Goal: Information Seeking & Learning: Learn about a topic

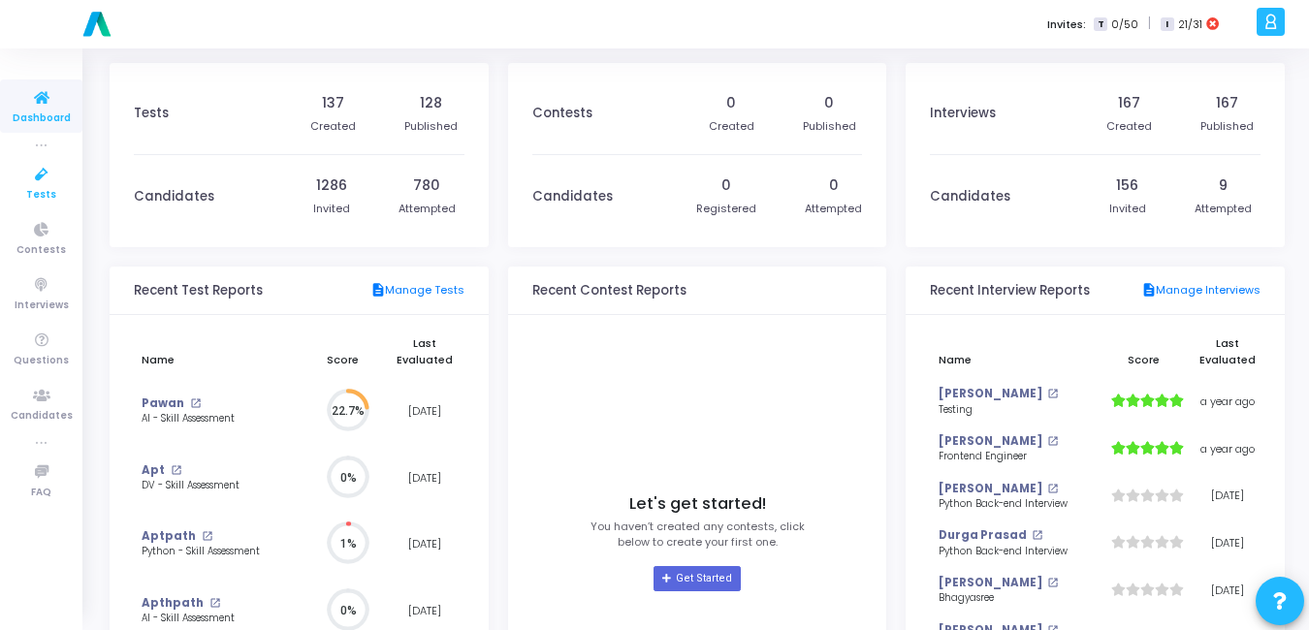
click at [33, 180] on icon at bounding box center [41, 175] width 41 height 24
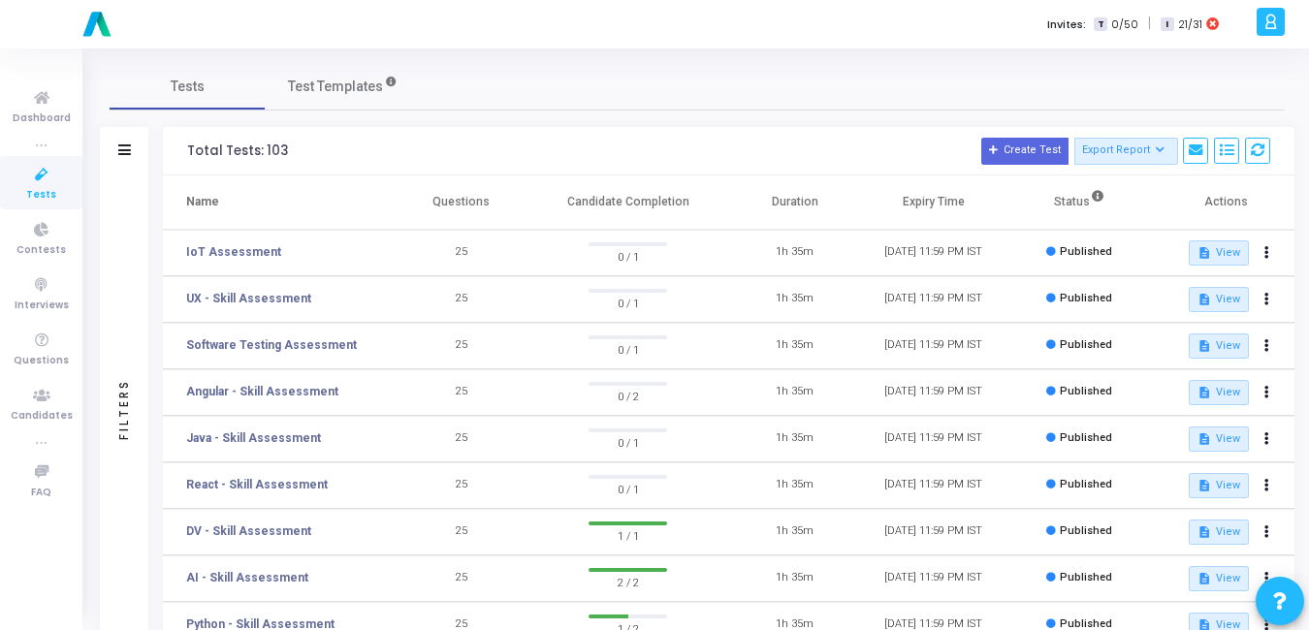
click at [48, 184] on icon at bounding box center [41, 175] width 41 height 24
click at [268, 391] on link "Angular - Skill Assessment" at bounding box center [262, 391] width 152 height 17
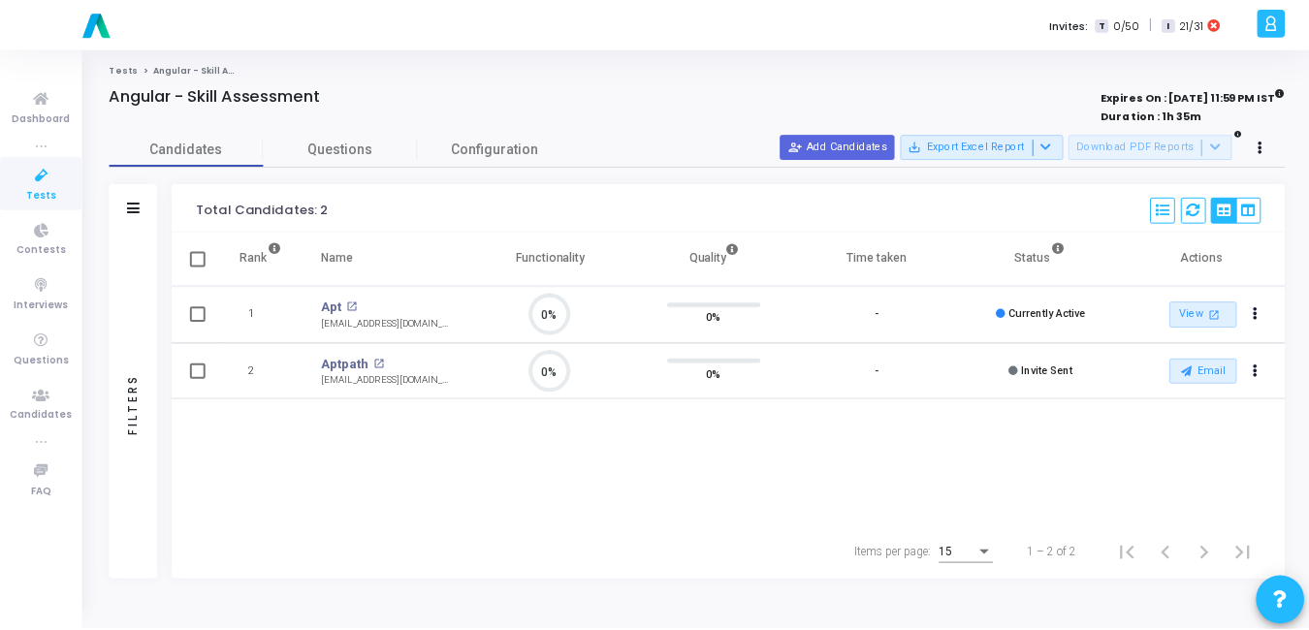
scroll to position [9, 9]
click at [342, 143] on span "Questions" at bounding box center [342, 149] width 155 height 20
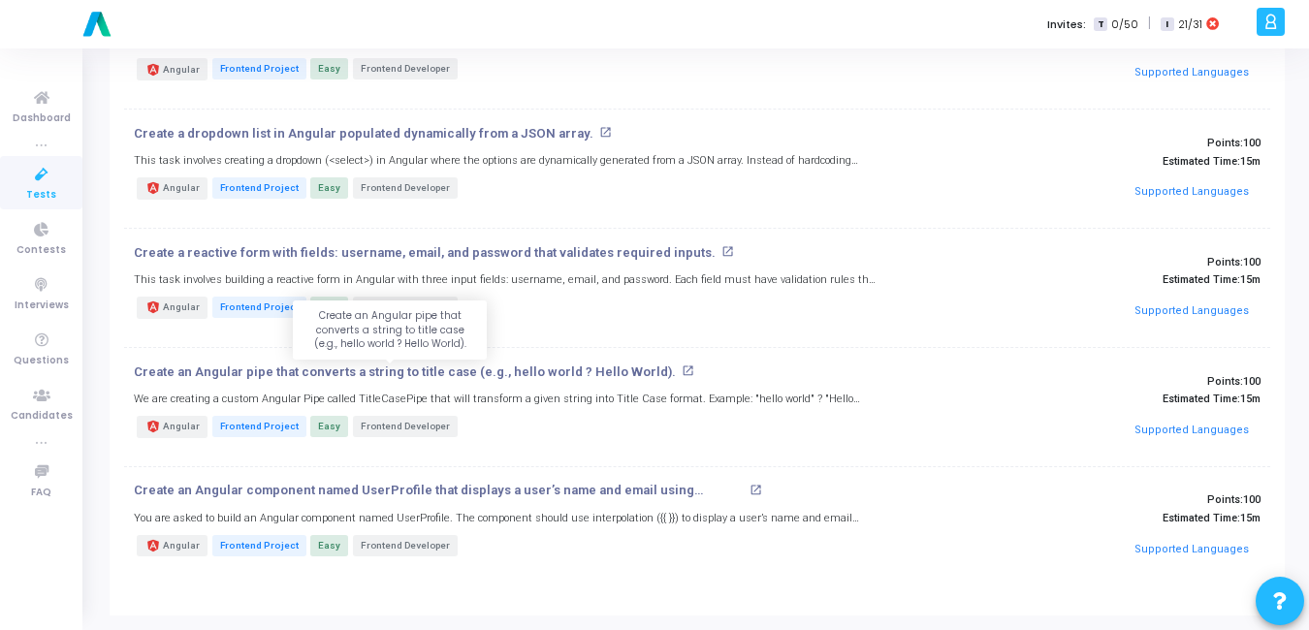
scroll to position [0, 0]
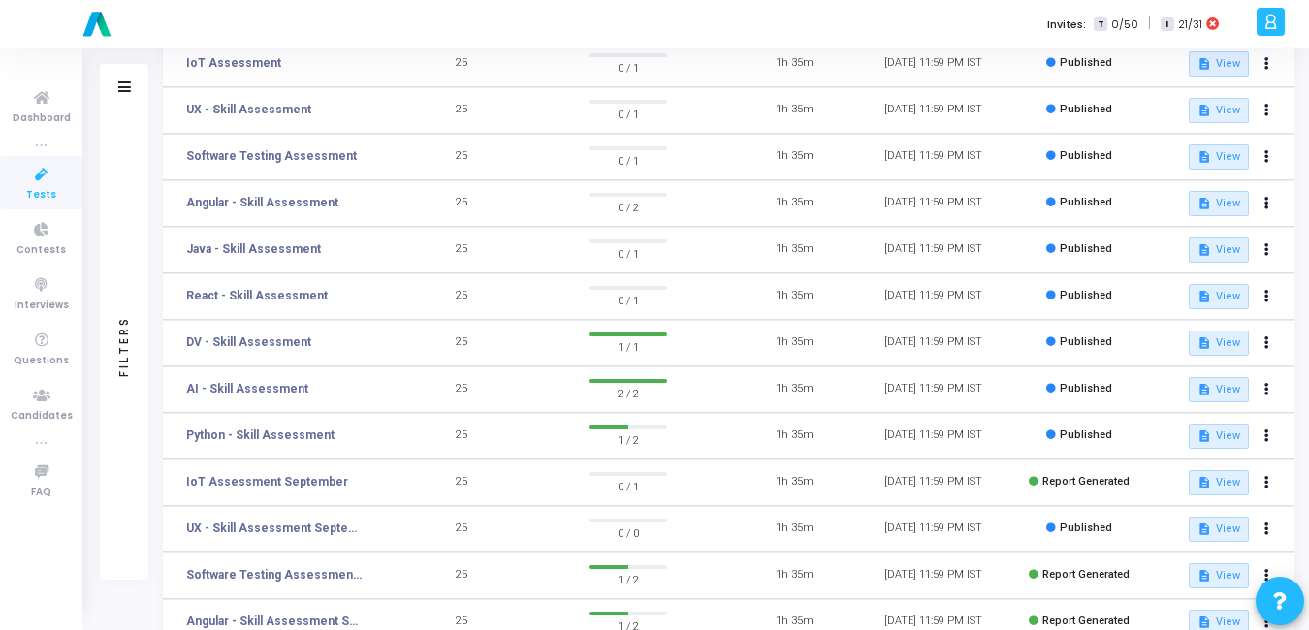
scroll to position [264, 0]
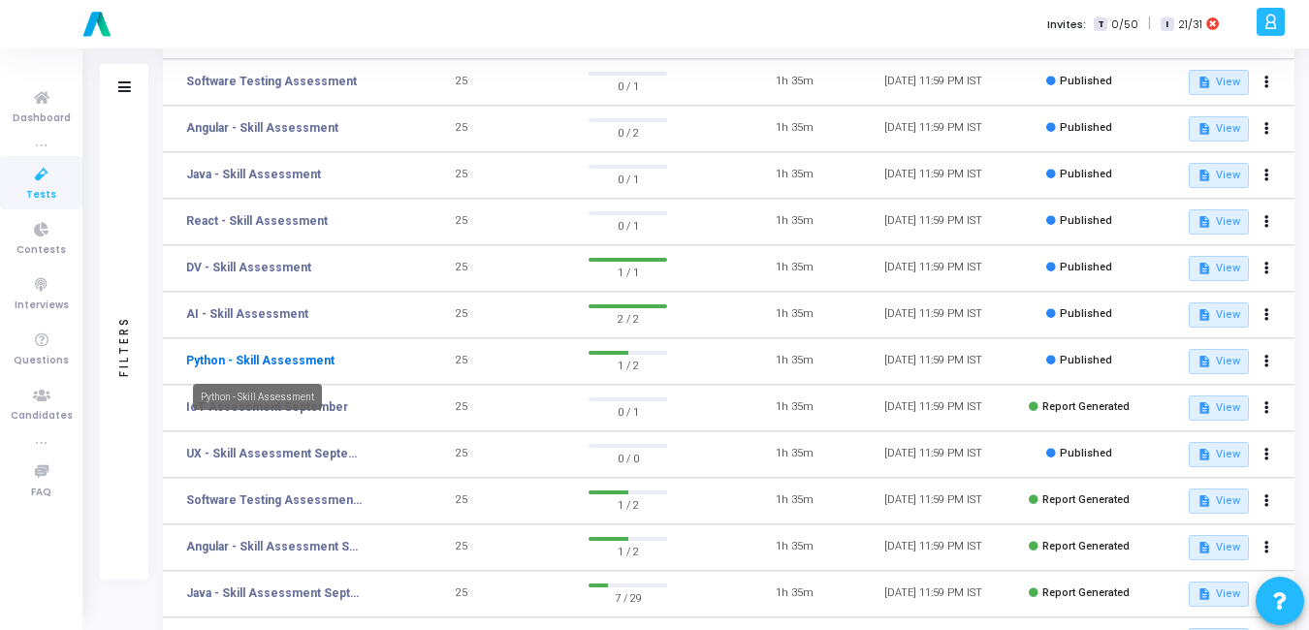
click at [257, 361] on link "Python - Skill Assessment" at bounding box center [260, 360] width 148 height 17
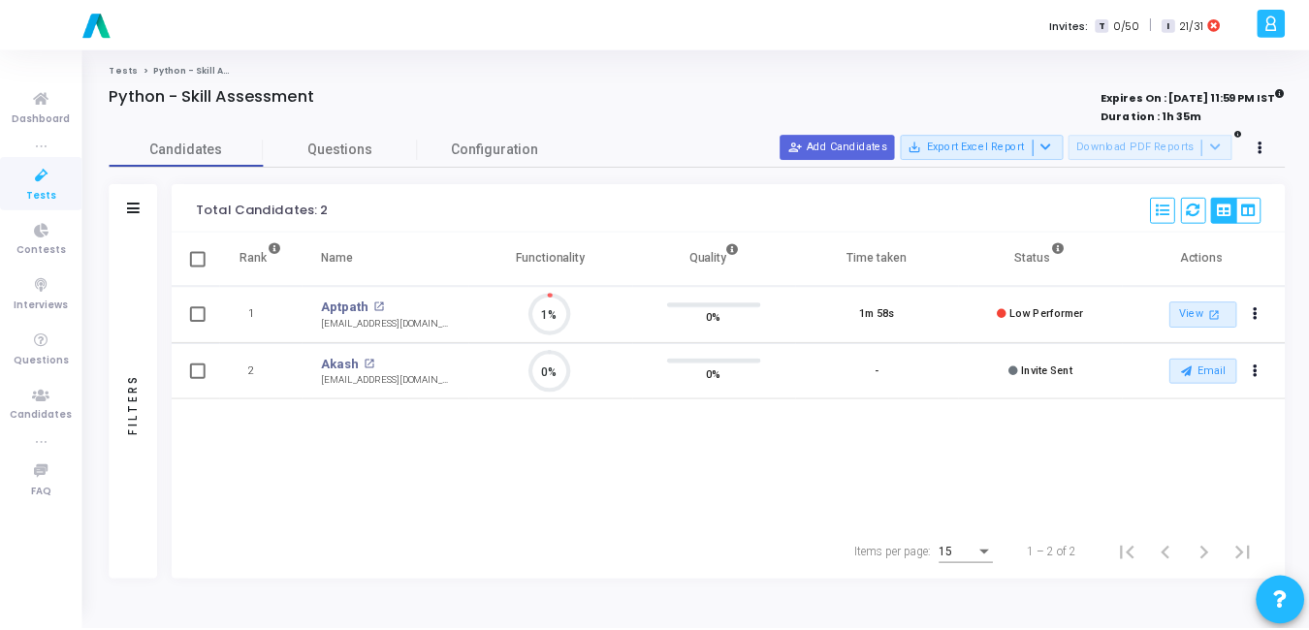
scroll to position [41, 49]
click at [347, 155] on span "Questions" at bounding box center [342, 149] width 155 height 20
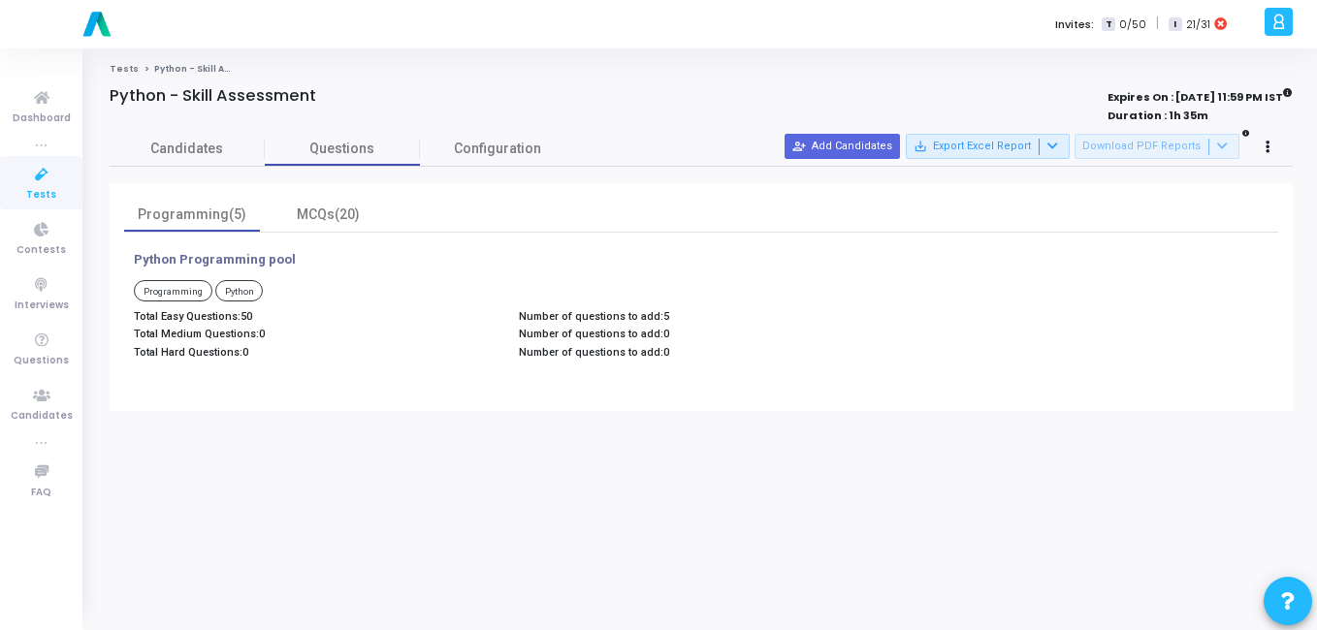
click at [284, 255] on p "Python Programming pool" at bounding box center [215, 260] width 162 height 16
click at [401, 432] on div "Tests Python - Skill Assessment Python - Skill Assessment Expires On : [DATE] 1…" at bounding box center [701, 339] width 1183 height 553
click at [305, 226] on div "MCQs(20)" at bounding box center [328, 215] width 136 height 34
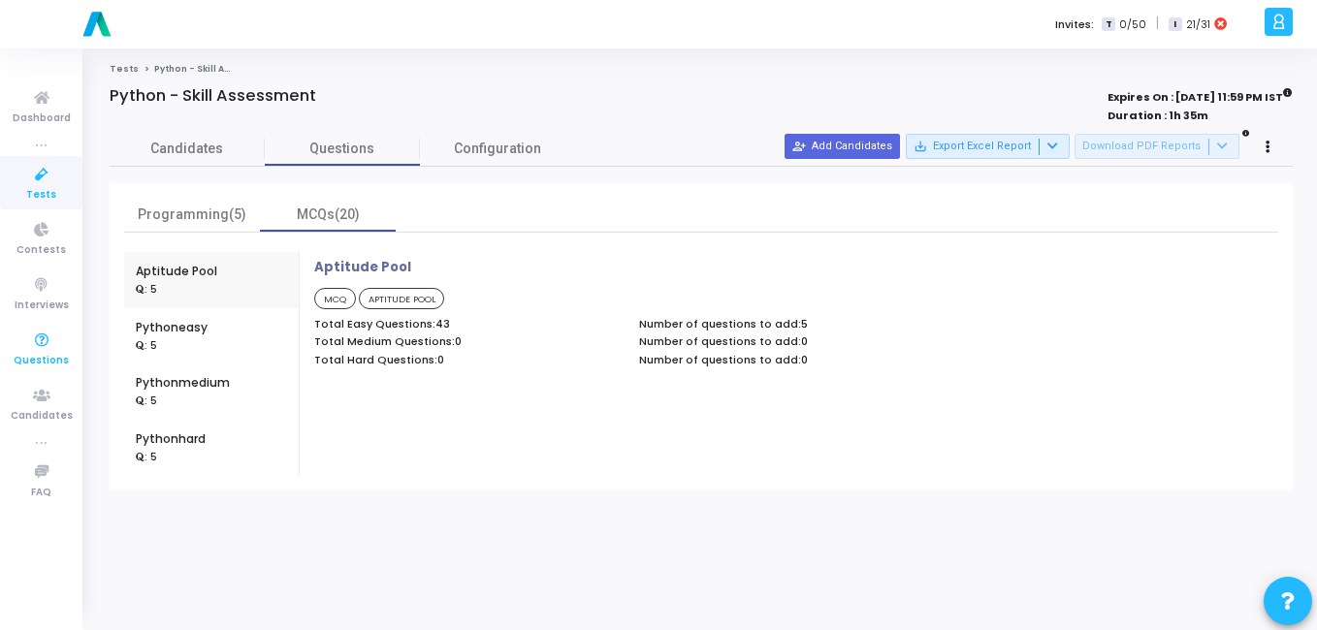
click at [30, 353] on span "Questions" at bounding box center [41, 361] width 55 height 16
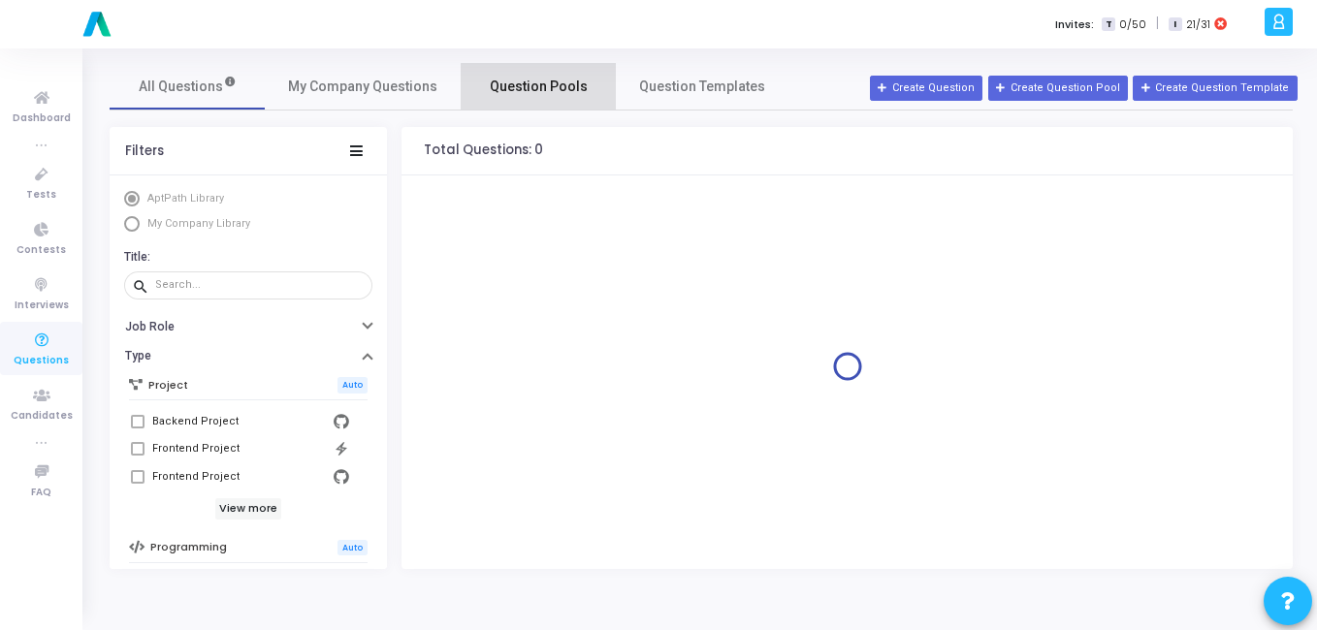
click at [543, 101] on link "Question Pools" at bounding box center [538, 86] width 155 height 47
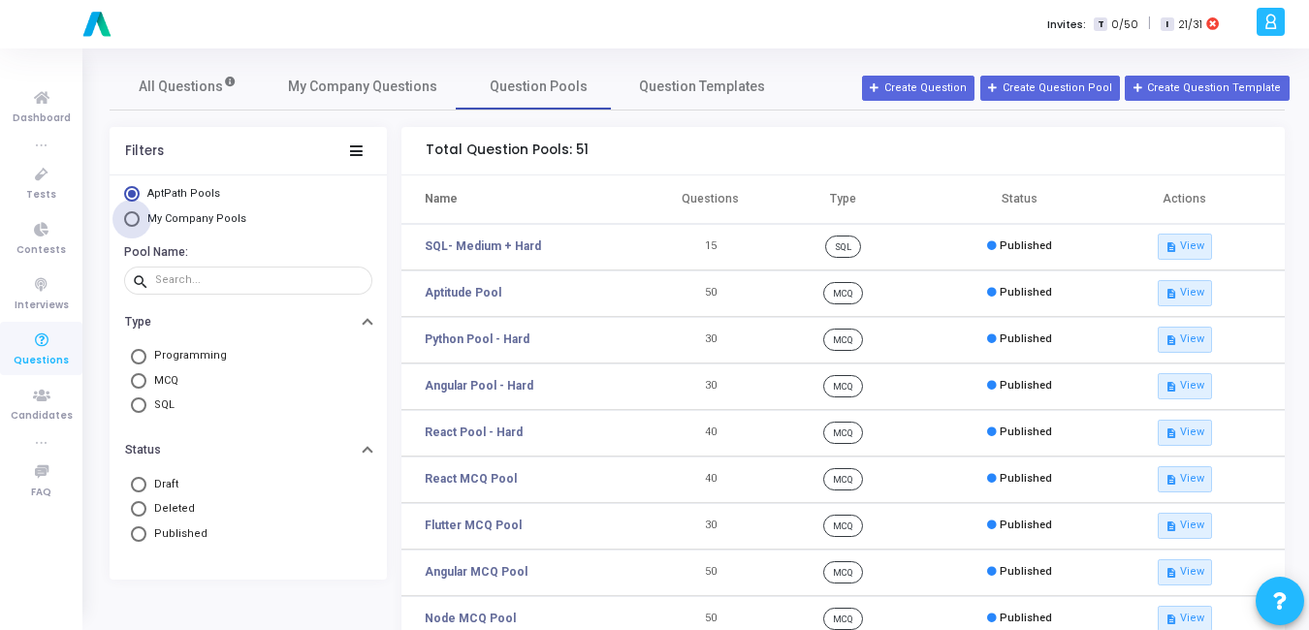
click at [134, 216] on span "Select Library" at bounding box center [132, 219] width 16 height 16
click at [134, 216] on input "My Company Pools" at bounding box center [132, 219] width 16 height 16
radio input "true"
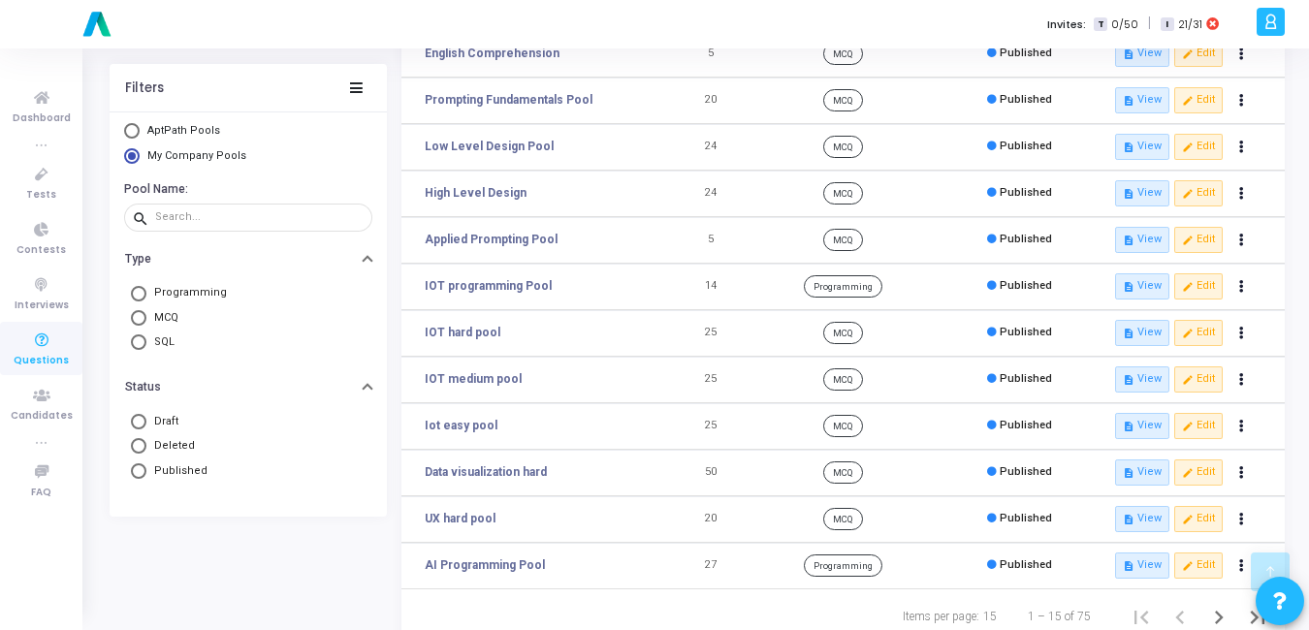
scroll to position [361, 0]
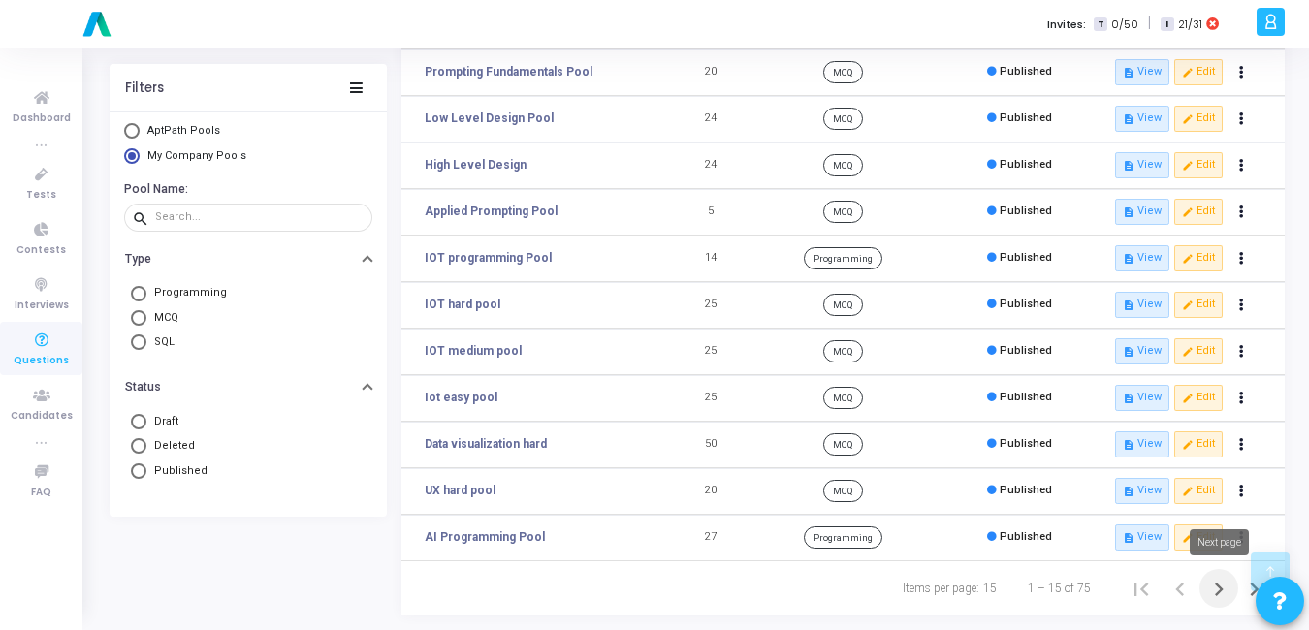
click at [1219, 589] on icon "Next page" at bounding box center [1218, 589] width 27 height 27
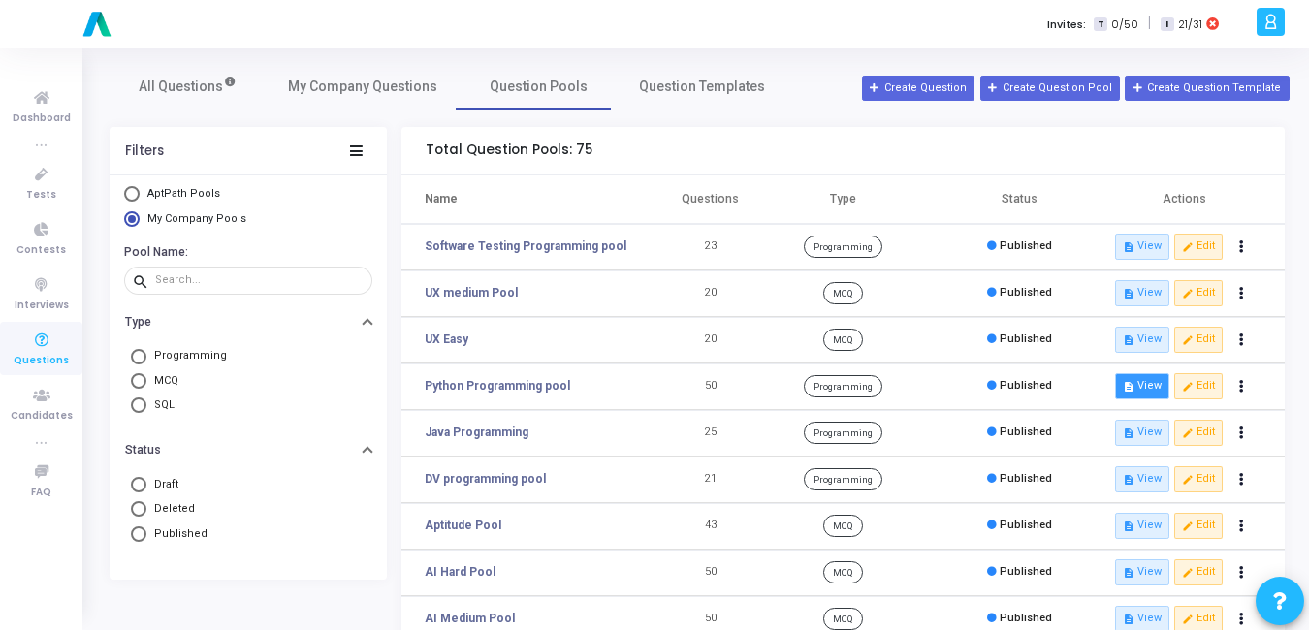
click at [1151, 395] on button "description View" at bounding box center [1142, 385] width 54 height 25
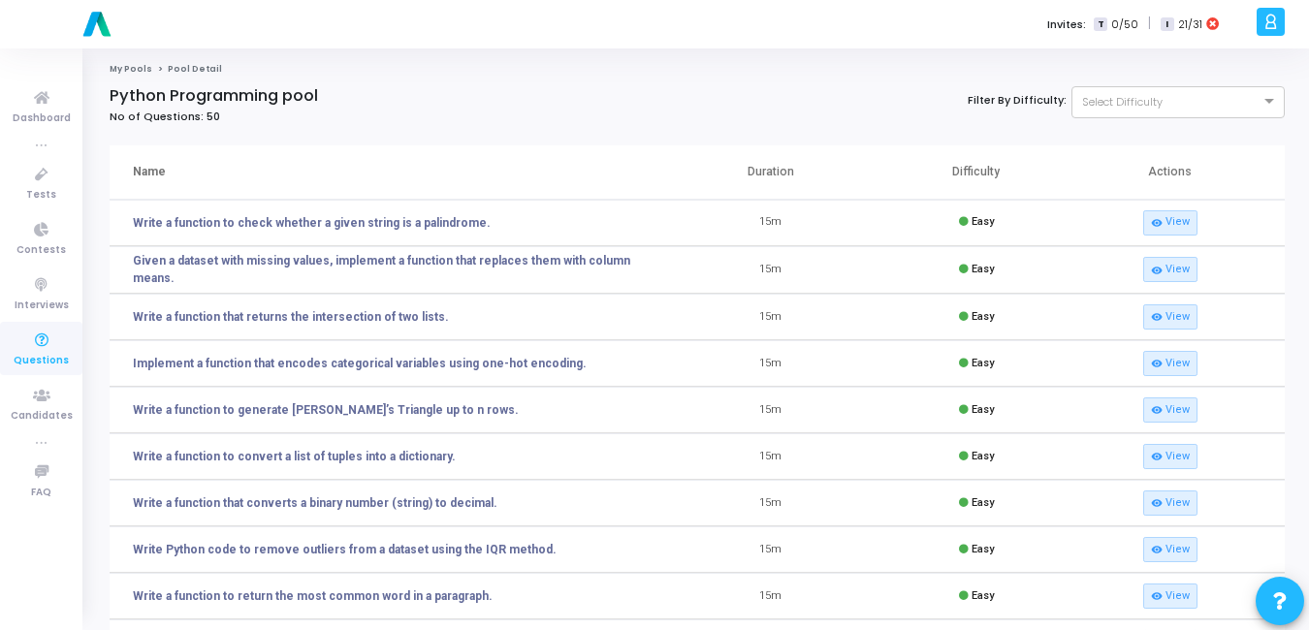
scroll to position [197, 0]
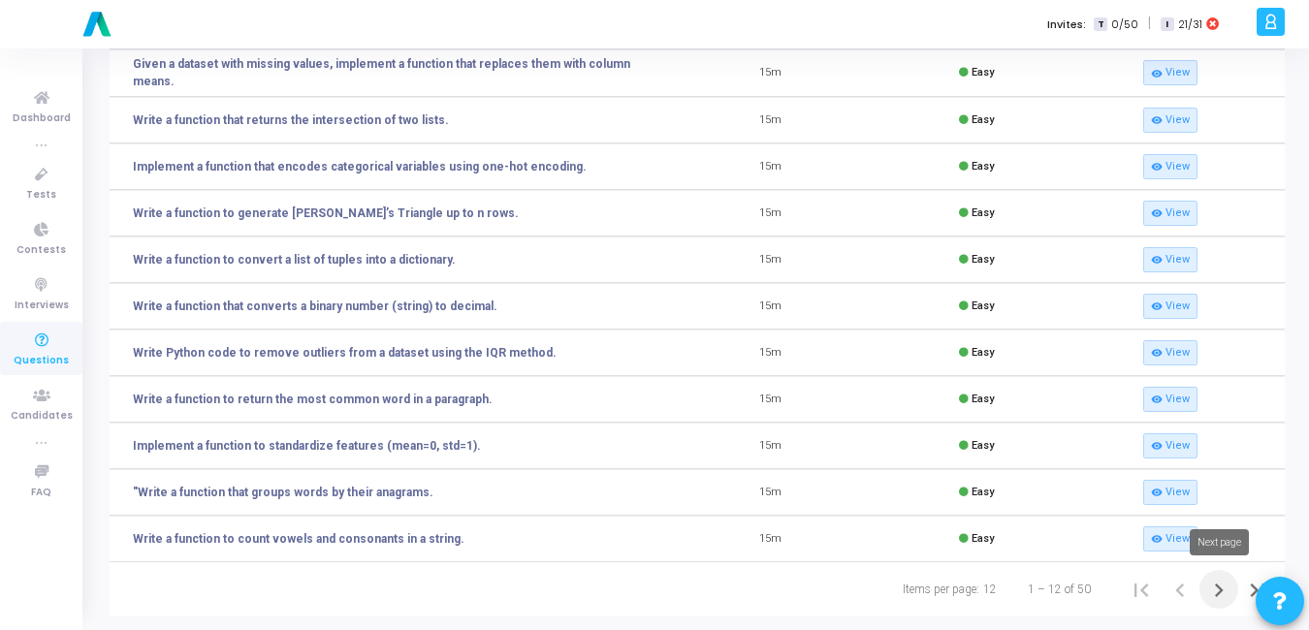
click at [1211, 578] on icon "Next page" at bounding box center [1218, 590] width 27 height 27
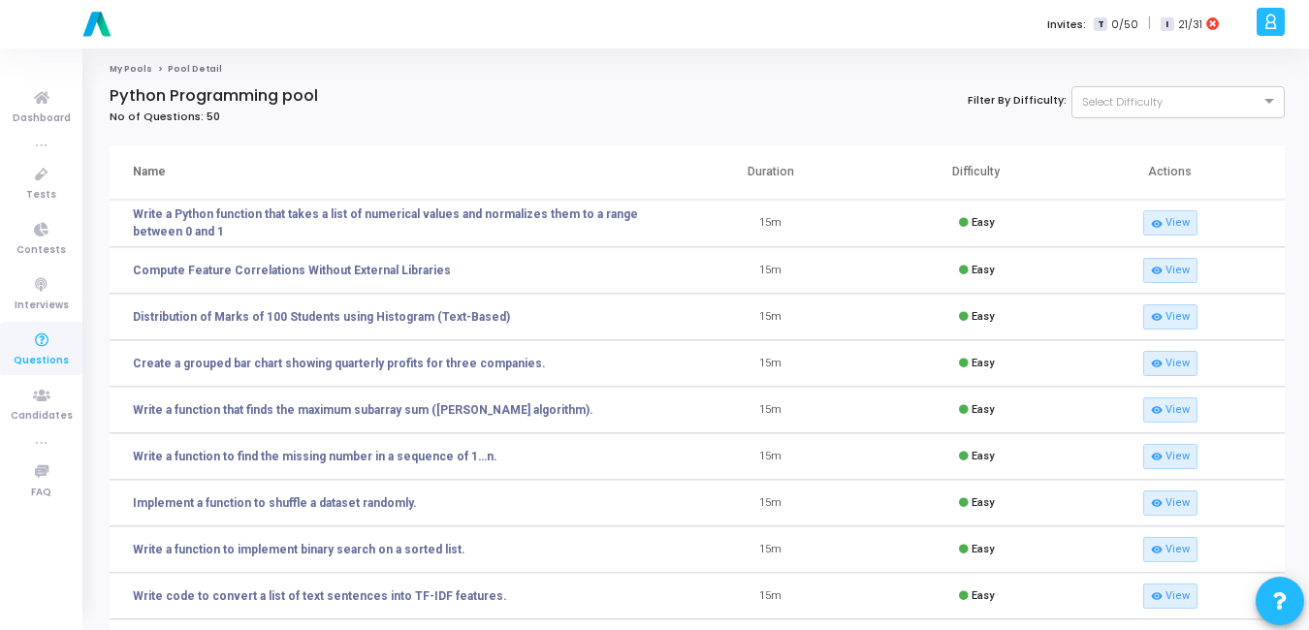
scroll to position [198, 0]
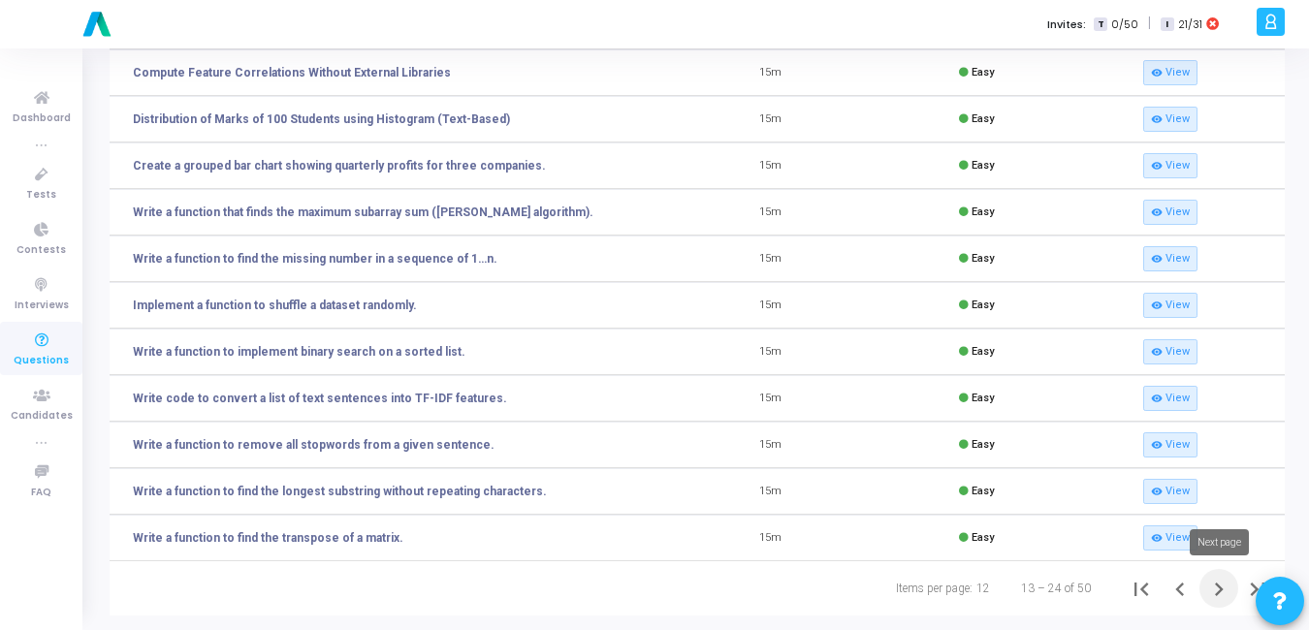
click at [1222, 589] on icon "Next page" at bounding box center [1219, 590] width 9 height 14
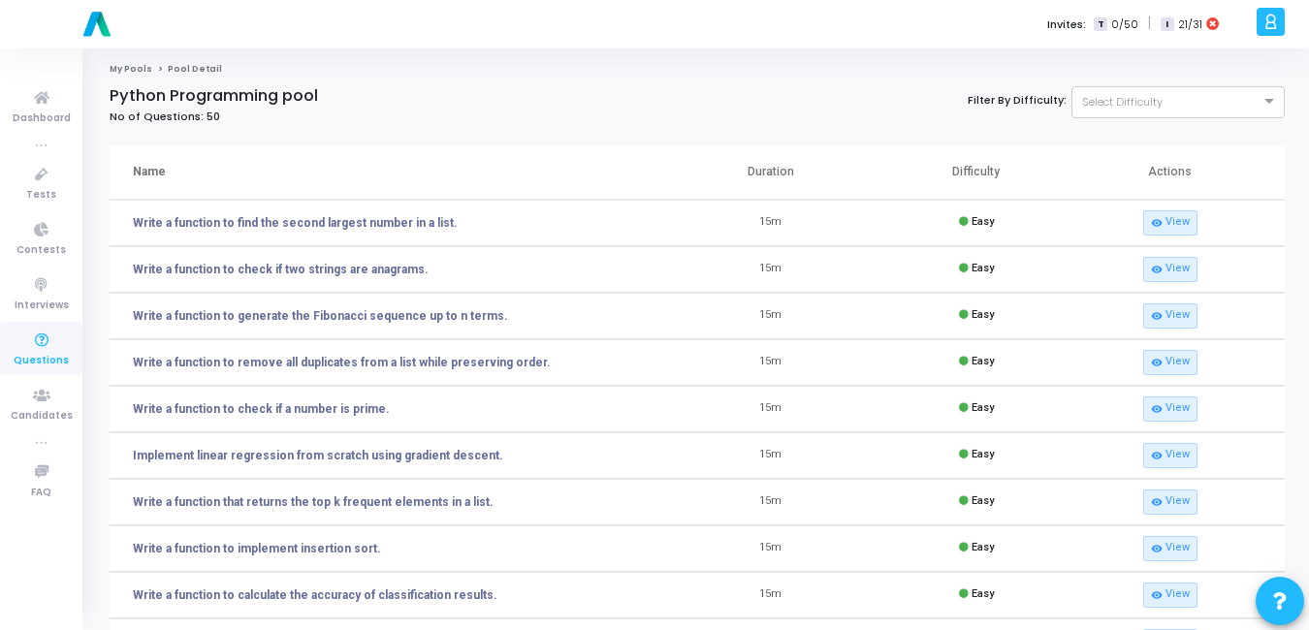
click at [54, 348] on icon at bounding box center [41, 341] width 41 height 24
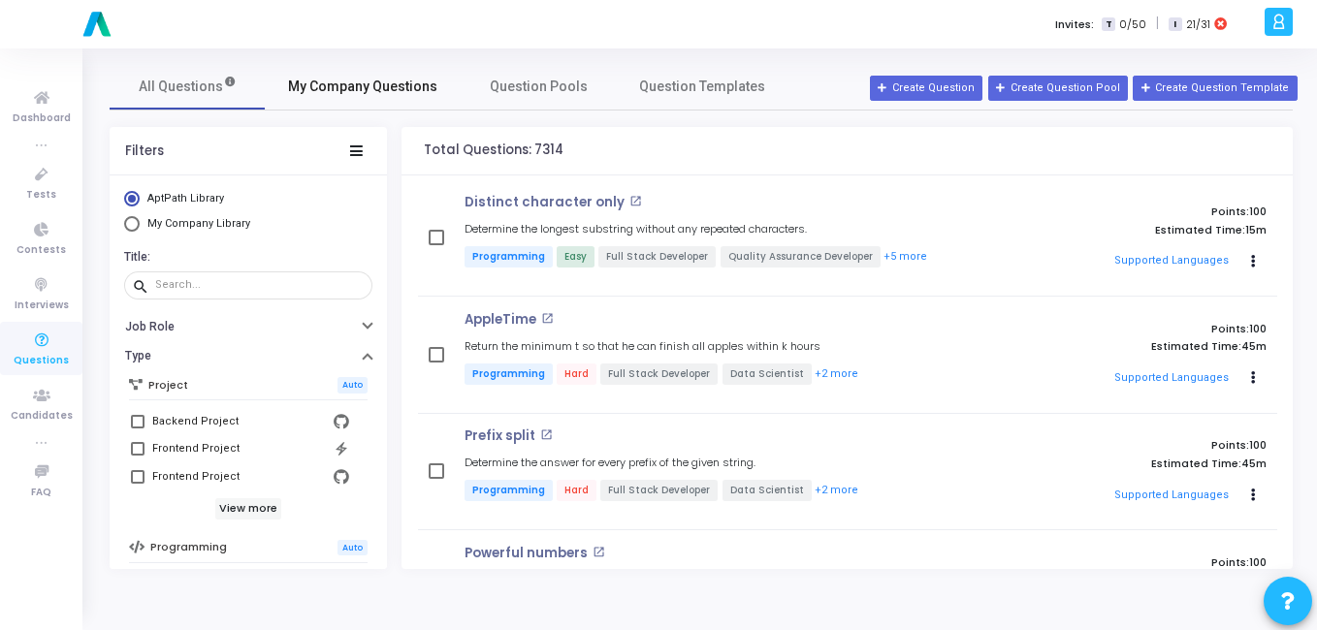
click at [328, 99] on link "My Company Questions" at bounding box center [363, 86] width 196 height 47
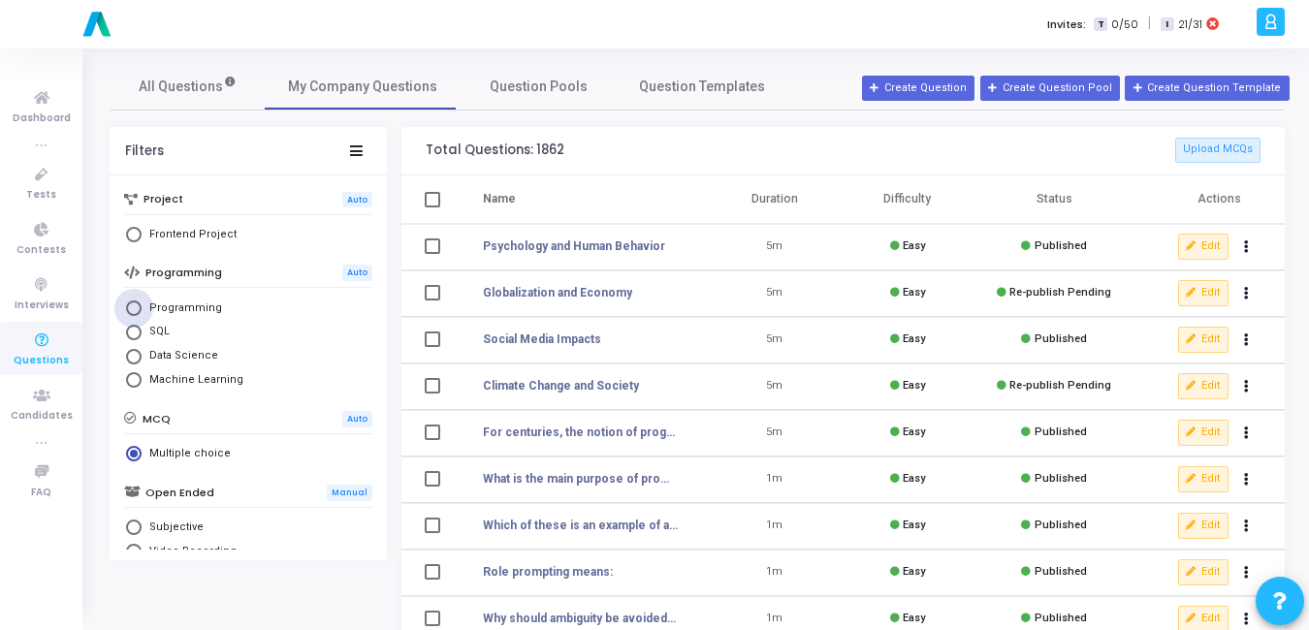
click at [129, 307] on span "Select Library" at bounding box center [134, 309] width 16 height 16
click at [129, 307] on input "Programming" at bounding box center [134, 309] width 16 height 16
radio input "true"
radio input "false"
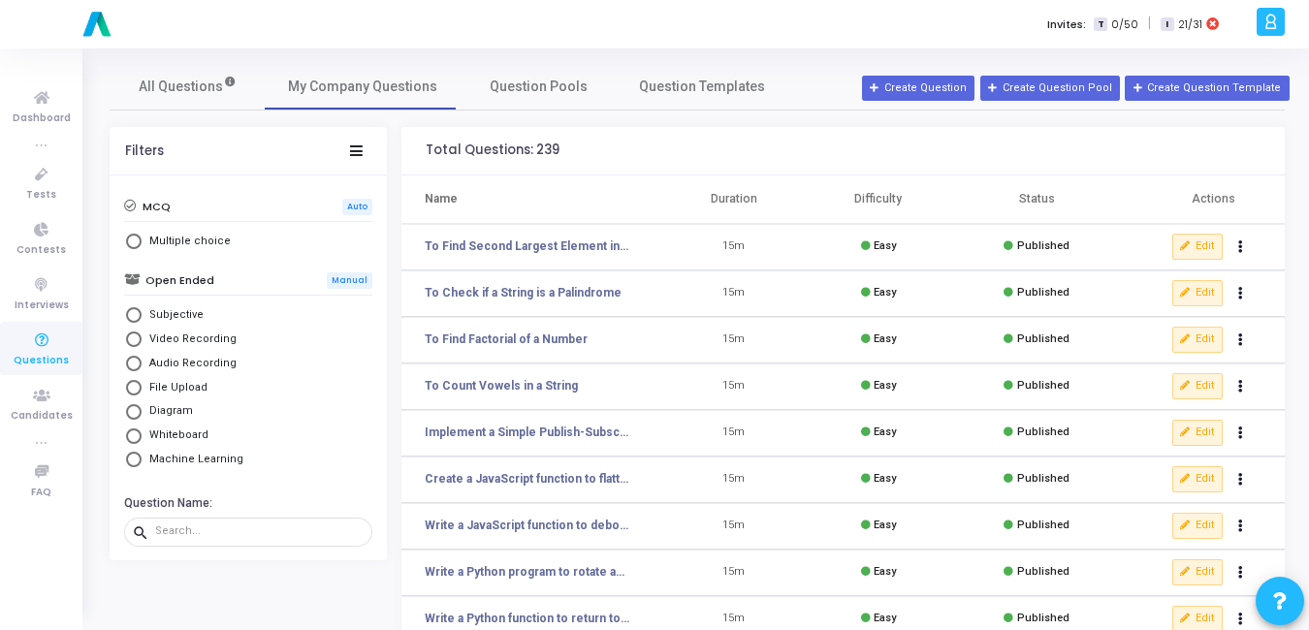
scroll to position [225, 0]
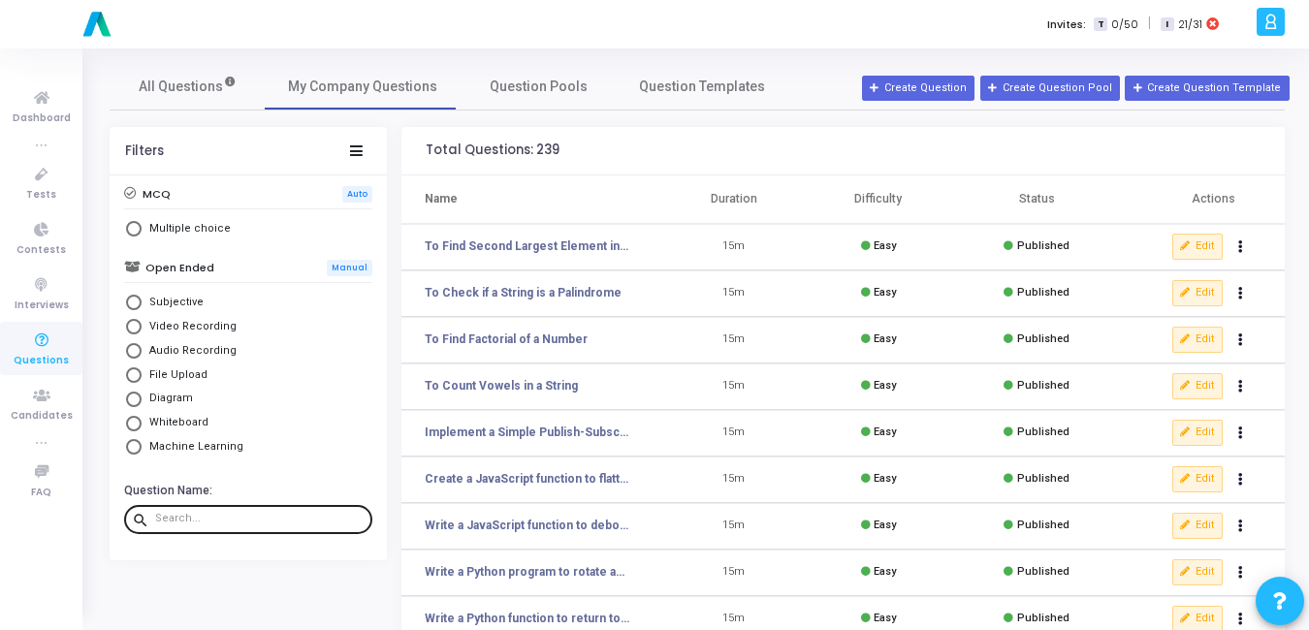
click at [186, 519] on input "text" at bounding box center [259, 519] width 209 height 12
paste input "Implement a simple feedforward neural network to classify MNIST digits using Te…"
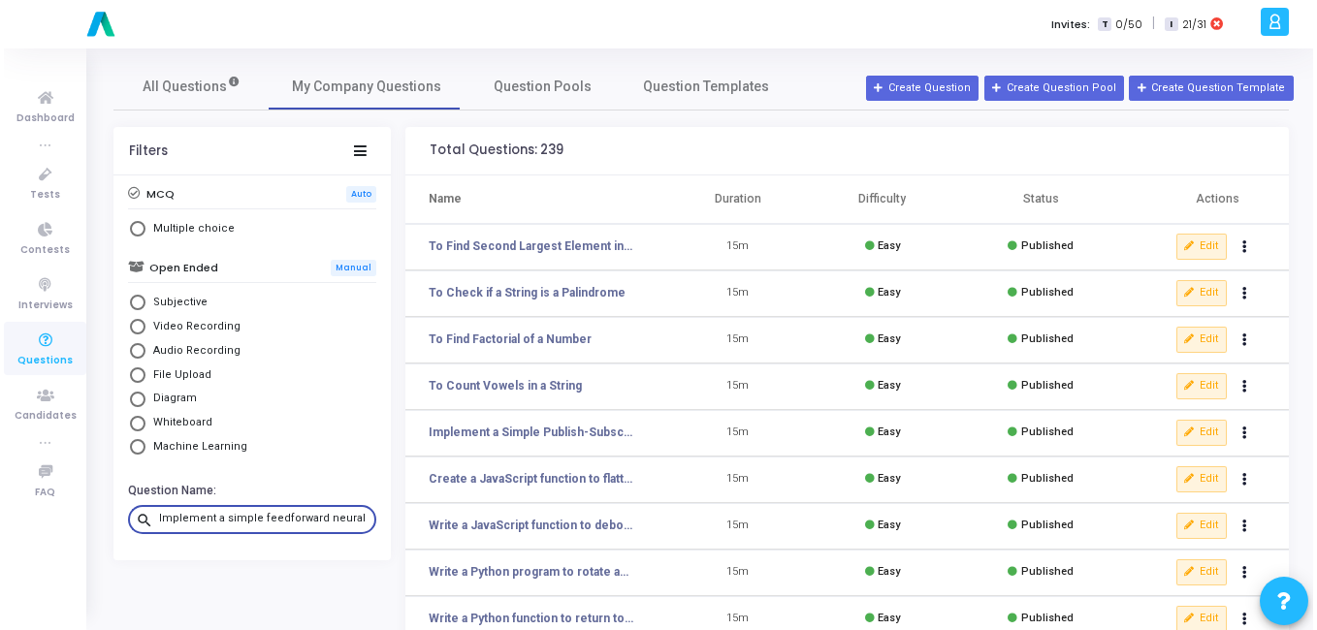
scroll to position [0, 283]
type input "Implement a simple feedforward neural network to classify MNIST digits using Te…"
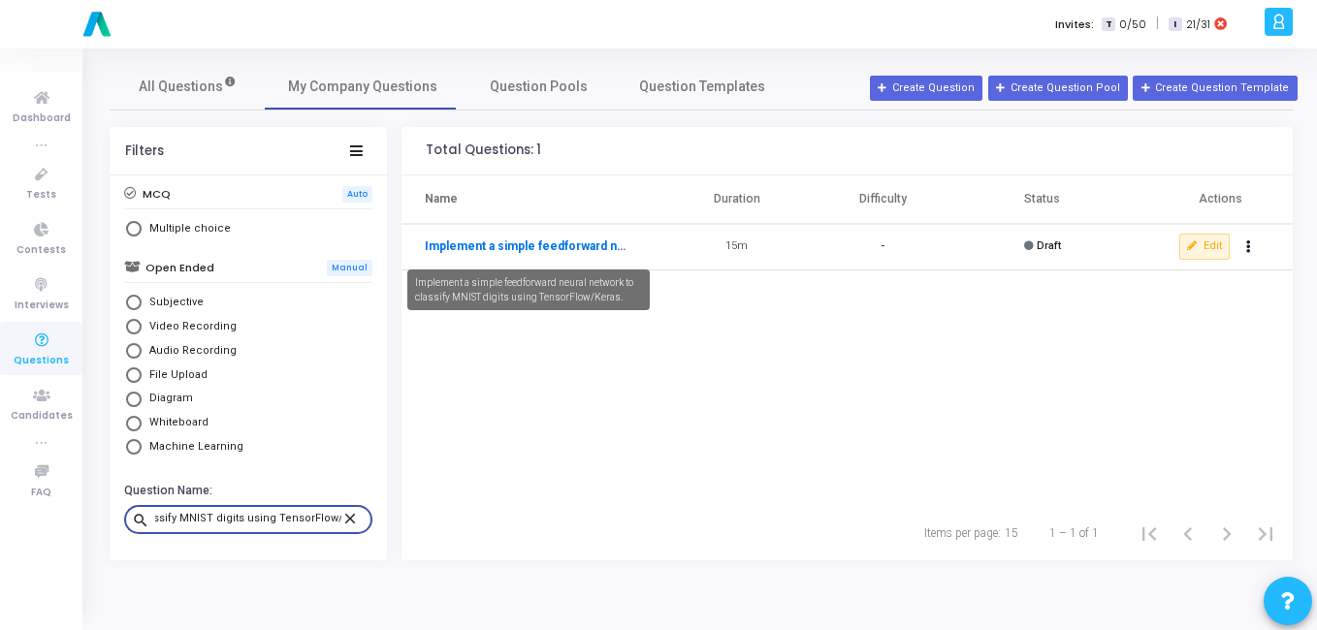
click at [452, 245] on link "Implement a simple feedforward neural network to classify MNIST digits using Te…" at bounding box center [529, 246] width 208 height 17
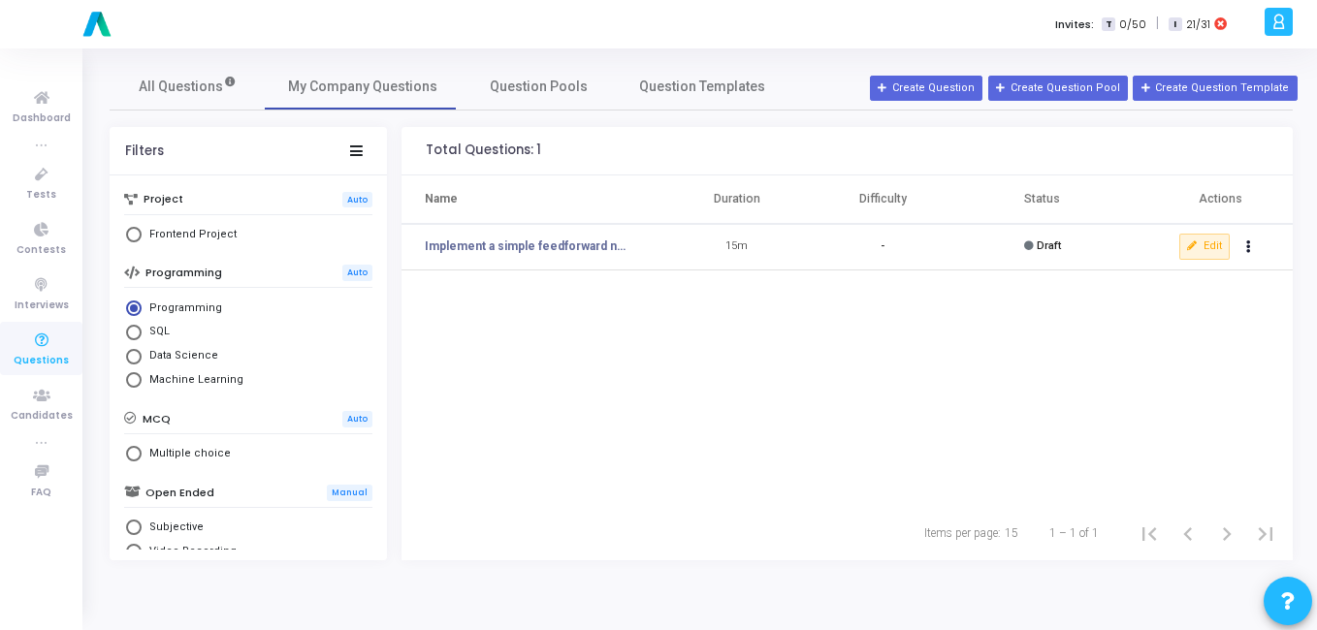
scroll to position [225, 0]
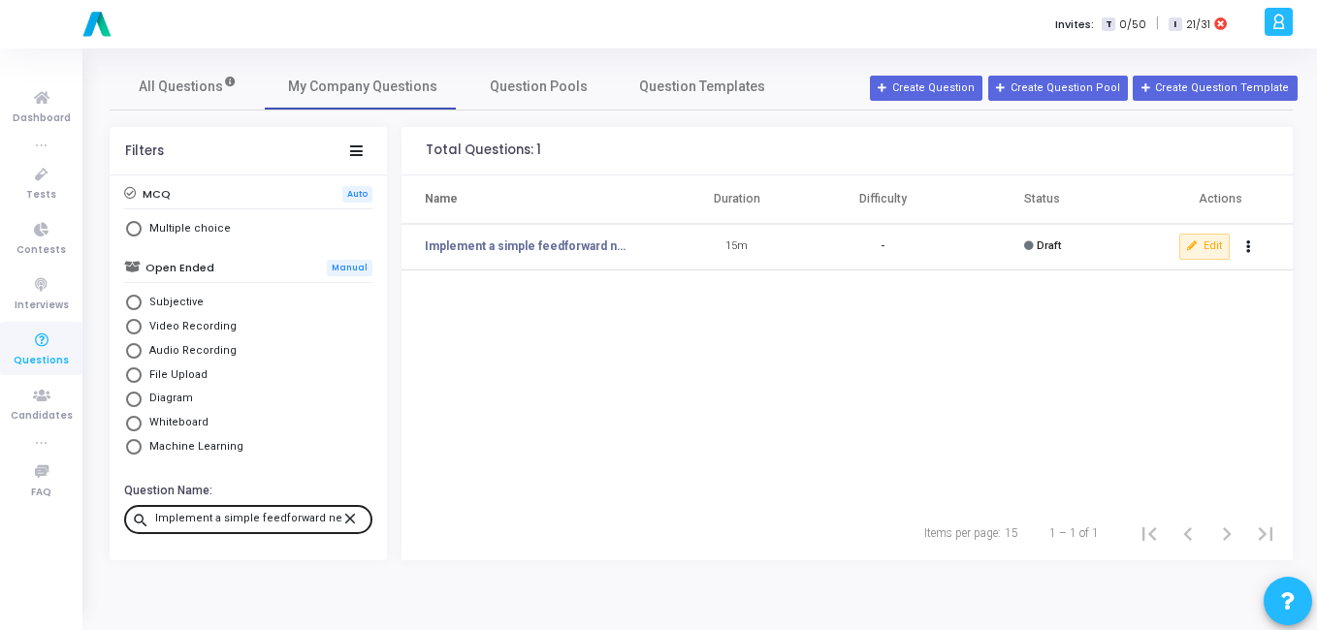
click at [226, 507] on div "Implement a simple feedforward neural network to classify MNIST digits using Te…" at bounding box center [248, 518] width 186 height 31
paste input "forward propagation for a single-layer neural network using NumPy"
type input "Implement forward propagation for a single-layer neural network using NumPy."
